Goal: Task Accomplishment & Management: Manage account settings

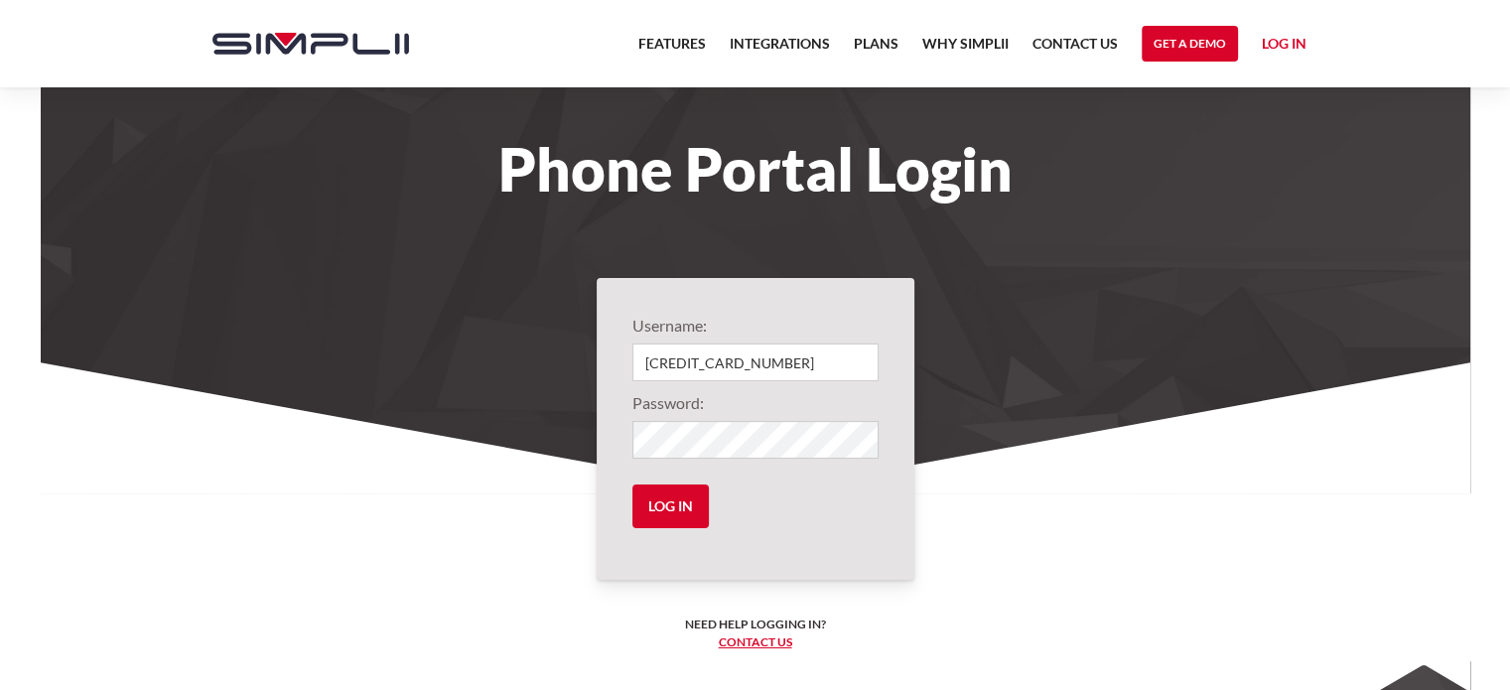
type input "[CREDIT_CARD_NUMBER]"
click at [673, 501] on input "Log in" at bounding box center [670, 506] width 76 height 44
